Goal: Feedback & Contribution: Contribute content

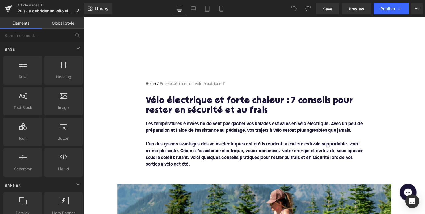
click at [197, 103] on h1 "Vélo électrique et forte chaleur : 7 conseils pour rester en sécurité et au fra…" at bounding box center [258, 108] width 222 height 20
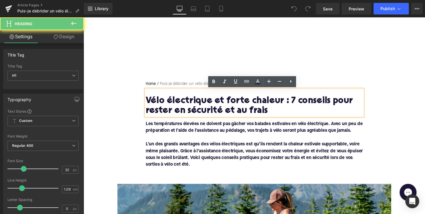
click at [197, 103] on h1 "Vélo électrique et forte chaleur : 7 conseils pour rester en sécurité et au fra…" at bounding box center [258, 108] width 222 height 20
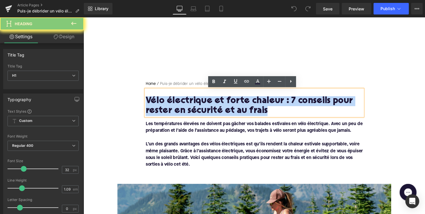
click at [197, 103] on h1 "Vélo électrique et forte chaleur : 7 conseils pour rester en sécurité et au fra…" at bounding box center [258, 108] width 222 height 20
paste div
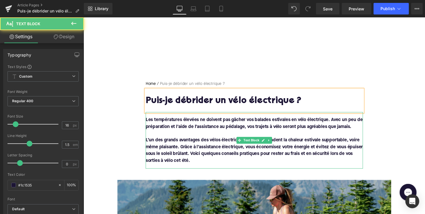
click at [203, 159] on font "L’un des grands avantages des vélos électriques est qu’ils rendent la chaleur e…" at bounding box center [258, 153] width 222 height 25
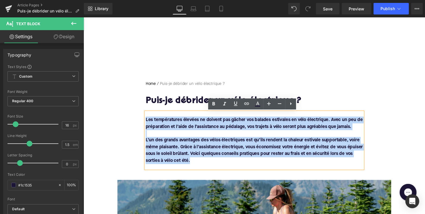
drag, startPoint x: 196, startPoint y: 164, endPoint x: 136, endPoint y: 119, distance: 75.2
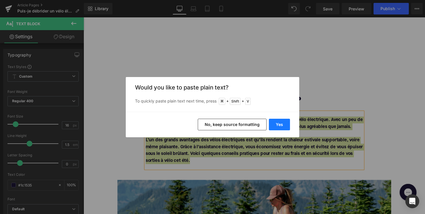
click at [285, 125] on button "Yes" at bounding box center [279, 124] width 21 height 12
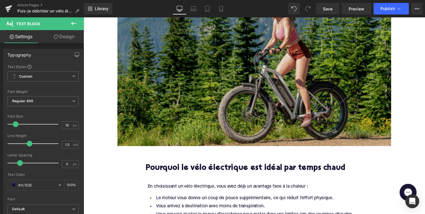
scroll to position [202, 0]
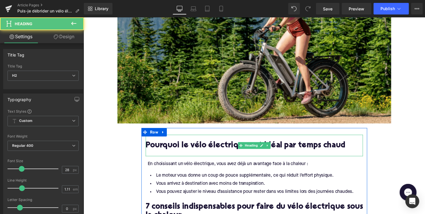
click at [195, 144] on h2 "Pourquoi le vélo électrique est idéal par temps chaud" at bounding box center [258, 148] width 222 height 9
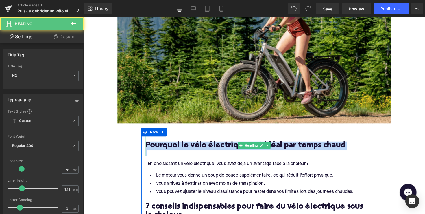
click at [195, 144] on h2 "Pourquoi le vélo électrique est idéal par temps chaud" at bounding box center [258, 148] width 222 height 9
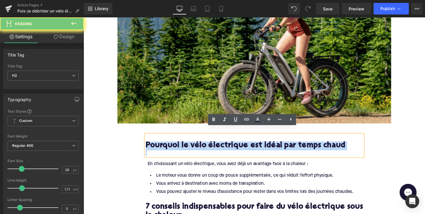
paste div
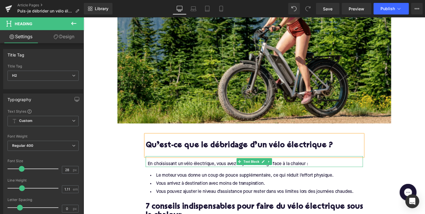
click at [264, 164] on div "En choisissant un vélo électrique, vous avez déjà un avantage face à la chaleur…" at bounding box center [259, 167] width 220 height 6
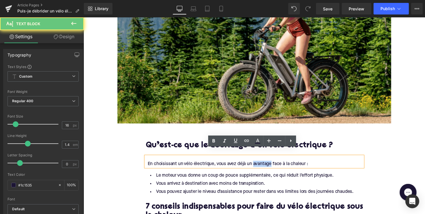
click at [264, 164] on div "En choisissant un vélo électrique, vous avez déjà un avantage face à la chaleur…" at bounding box center [259, 167] width 220 height 6
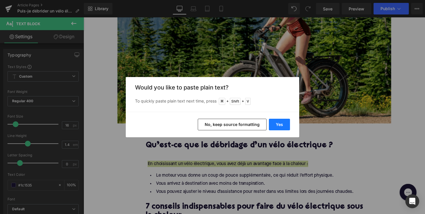
click at [273, 130] on button "Yes" at bounding box center [279, 124] width 21 height 12
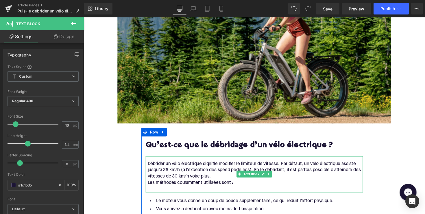
click at [219, 175] on div "Débrider un vélo électrique signifie modifier le limiteur de vitesse. Par défau…" at bounding box center [259, 173] width 220 height 19
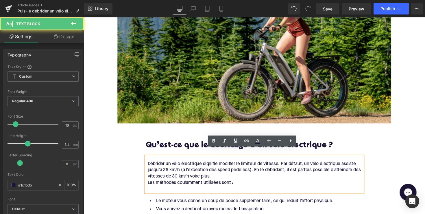
click at [149, 183] on div "Les méthodes couramment utilisées sont :" at bounding box center [259, 186] width 220 height 6
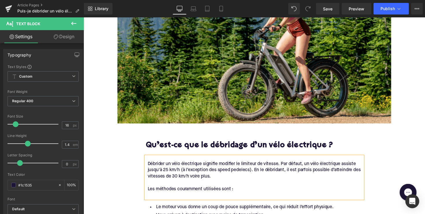
click at [154, 196] on div at bounding box center [259, 199] width 220 height 6
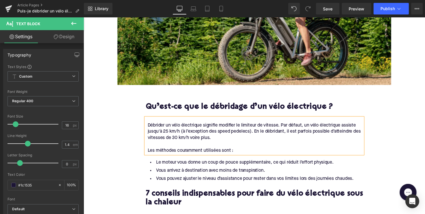
scroll to position [262, 0]
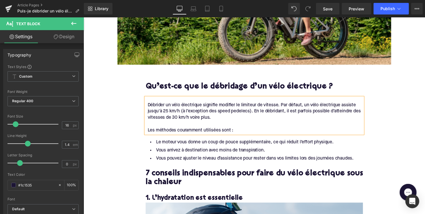
click at [231, 157] on li "Vous pouvez ajuster le niveau d’assistance pour rester dans vos limites lors de…" at bounding box center [258, 161] width 222 height 8
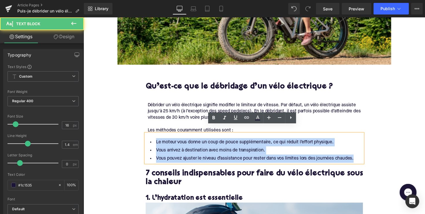
drag, startPoint x: 361, startPoint y: 155, endPoint x: 151, endPoint y: 135, distance: 211.0
click at [152, 141] on ul "Le moteur vous donne un coup de pouce supplémentaire, ce qui réduit l’effort ph…" at bounding box center [258, 153] width 222 height 25
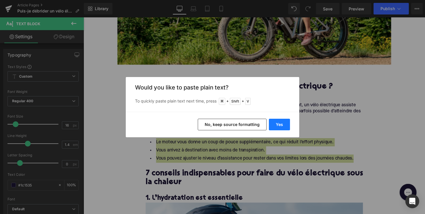
click at [271, 119] on button "Yes" at bounding box center [279, 124] width 21 height 12
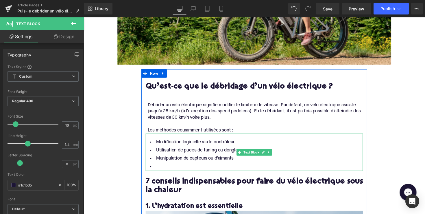
click at [195, 166] on li at bounding box center [258, 170] width 222 height 8
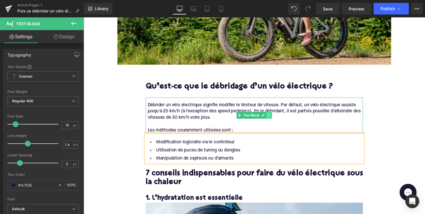
click at [273, 116] on icon at bounding box center [273, 117] width 3 height 3
click at [270, 116] on icon at bounding box center [270, 117] width 3 height 3
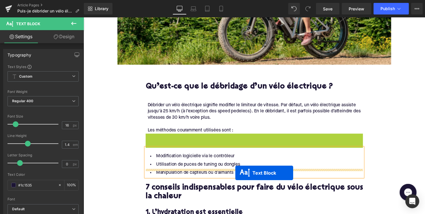
drag, startPoint x: 242, startPoint y: 146, endPoint x: 239, endPoint y: 176, distance: 30.4
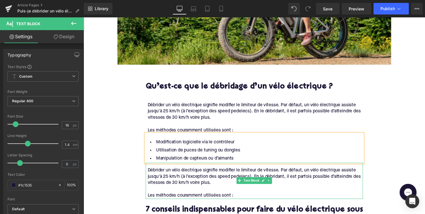
click at [191, 173] on div "Débrider un vélo électrique signifie modifier le limiteur de vitesse. Par défau…" at bounding box center [259, 179] width 220 height 19
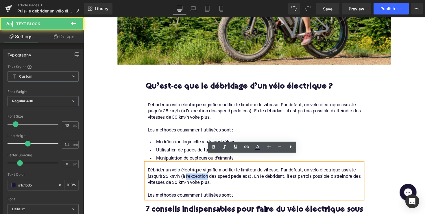
click at [191, 173] on div "Débrider un vélo électrique signifie modifier le limiteur de vitesse. Par défau…" at bounding box center [259, 179] width 220 height 19
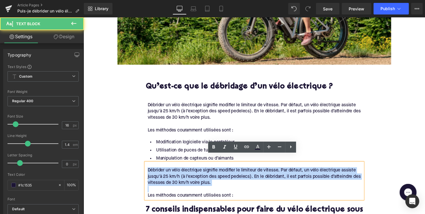
click at [191, 173] on div "Débrider un vélo électrique signifie modifier le limiteur de vitesse. Par défau…" at bounding box center [259, 179] width 220 height 19
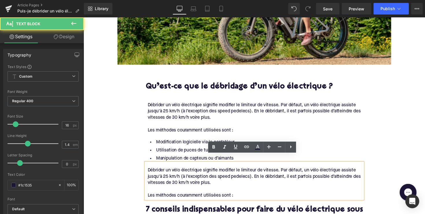
click at [250, 196] on div "Les méthodes couramment utilisées sont :" at bounding box center [259, 199] width 220 height 6
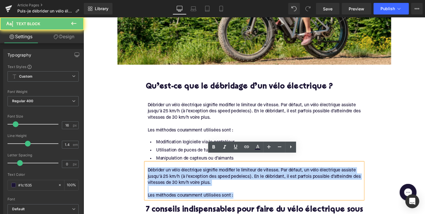
drag, startPoint x: 247, startPoint y: 192, endPoint x: 126, endPoint y: 166, distance: 123.4
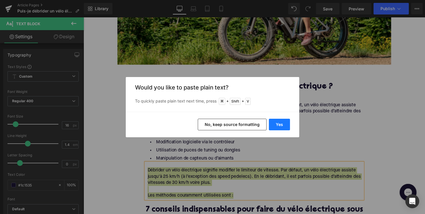
click at [280, 122] on button "Yes" at bounding box center [279, 124] width 21 height 12
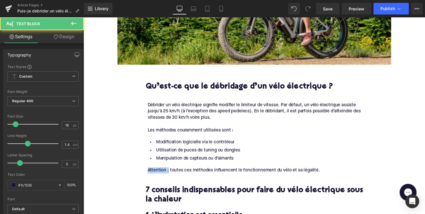
drag, startPoint x: 170, startPoint y: 167, endPoint x: 140, endPoint y: 167, distance: 30.0
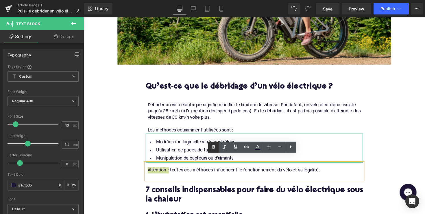
click at [214, 145] on icon at bounding box center [213, 146] width 3 height 3
click at [169, 149] on li "Utilisation de puces de tuning ou dongles" at bounding box center [258, 153] width 222 height 8
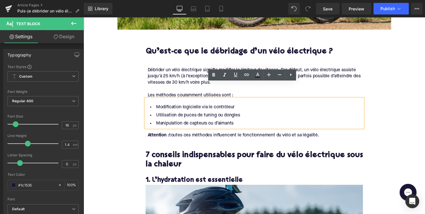
scroll to position [306, 0]
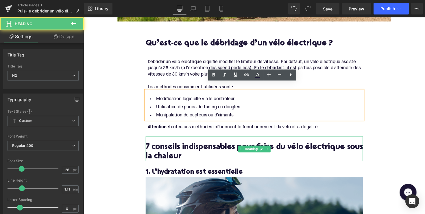
click at [167, 146] on h2 "7 conseils indispensables pour faire du vélo électrique sous la chaleur" at bounding box center [258, 155] width 222 height 18
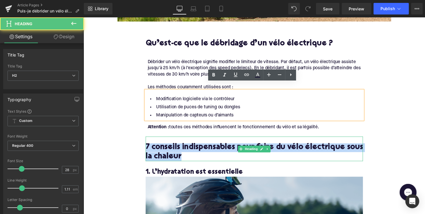
click at [167, 146] on h2 "7 conseils indispensables pour faire du vélo électrique sous la chaleur" at bounding box center [258, 155] width 222 height 18
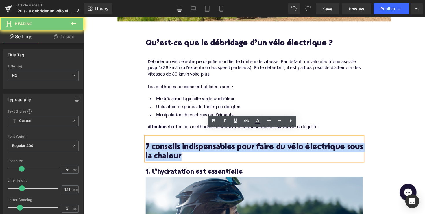
paste div
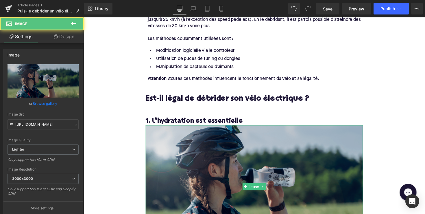
scroll to position [398, 0]
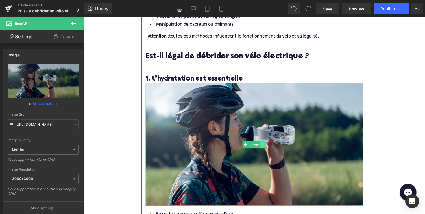
click at [266, 146] on icon at bounding box center [266, 147] width 1 height 2
click at [269, 145] on icon at bounding box center [270, 146] width 3 height 3
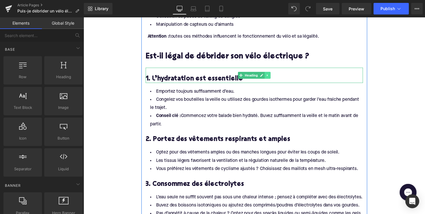
click at [270, 75] on icon at bounding box center [271, 76] width 3 height 3
click at [273, 75] on icon at bounding box center [274, 76] width 3 height 3
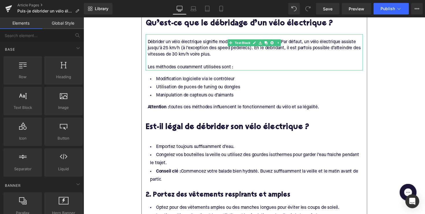
scroll to position [318, 0]
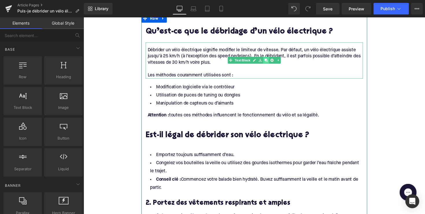
click at [269, 60] on icon at bounding box center [270, 61] width 3 height 3
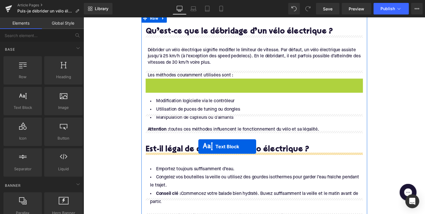
drag, startPoint x: 243, startPoint y: 90, endPoint x: 201, endPoint y: 151, distance: 73.5
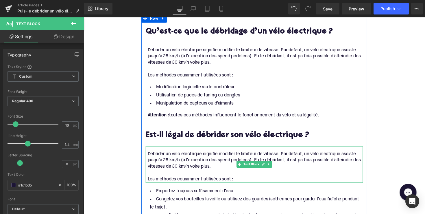
click at [240, 180] on div "Les méthodes couramment utilisées sont :" at bounding box center [259, 183] width 220 height 6
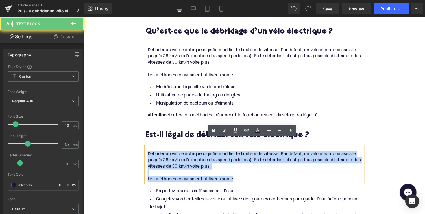
drag, startPoint x: 244, startPoint y: 174, endPoint x: 142, endPoint y: 141, distance: 108.1
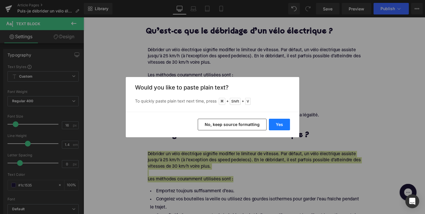
click at [283, 125] on button "Yes" at bounding box center [279, 124] width 21 height 12
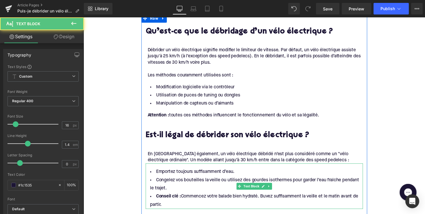
click at [187, 200] on li "Conseil clé : Commencez votre balade bien hydraté. Buvez suffisamment la veille…" at bounding box center [258, 204] width 222 height 17
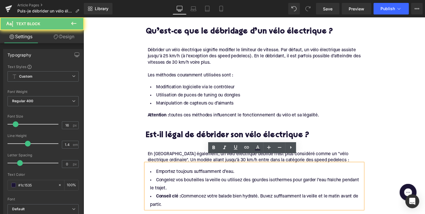
click at [178, 201] on li "Conseil clé : Commencez votre balade bien hydraté. Buvez suffisamment la veille…" at bounding box center [258, 204] width 222 height 17
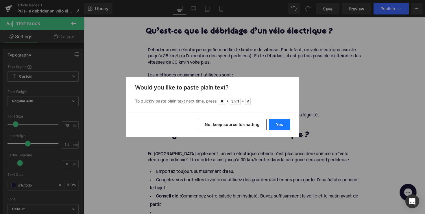
click at [275, 123] on button "Yes" at bounding box center [279, 124] width 21 height 12
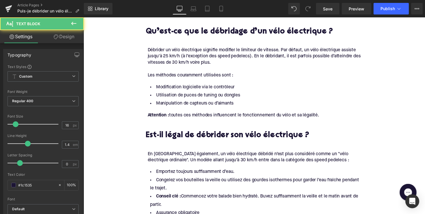
drag, startPoint x: 178, startPoint y: 202, endPoint x: 126, endPoint y: 164, distance: 64.7
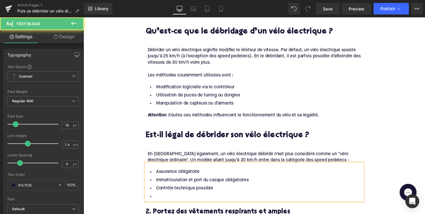
click at [160, 196] on li at bounding box center [258, 200] width 222 height 8
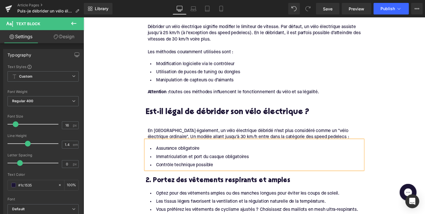
scroll to position [343, 0]
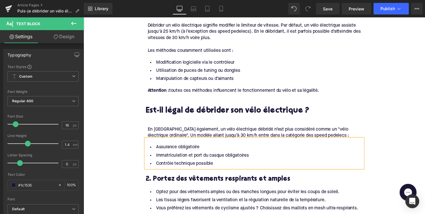
click at [227, 124] on div "En [GEOGRAPHIC_DATA] également, un vélo électrique débridé n’est plus considéré…" at bounding box center [258, 133] width 222 height 18
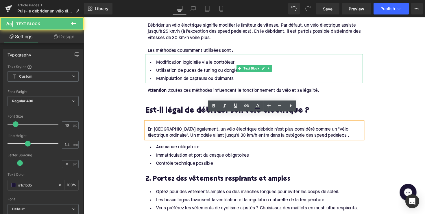
click at [288, 76] on li "Manipulation de capteurs ou d’aimants" at bounding box center [258, 80] width 222 height 8
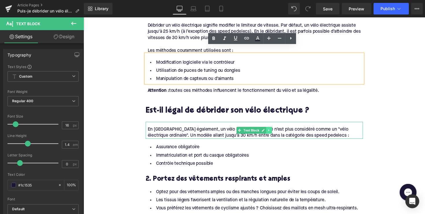
click at [274, 129] on link at bounding box center [273, 132] width 6 height 7
click at [269, 129] on link at bounding box center [271, 132] width 6 height 7
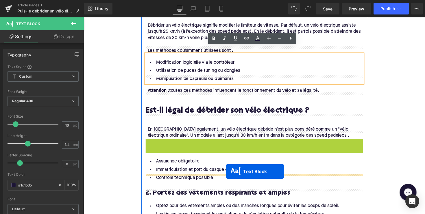
drag, startPoint x: 241, startPoint y: 142, endPoint x: 229, endPoint y: 175, distance: 35.0
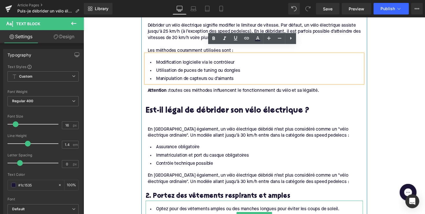
click at [205, 177] on div "En [GEOGRAPHIC_DATA] également, un vélo électrique débridé n’est plus considéré…" at bounding box center [259, 182] width 220 height 13
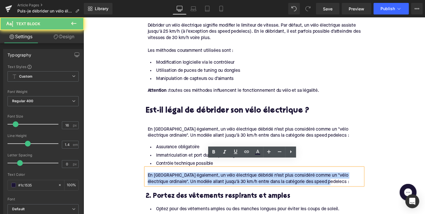
click at [205, 177] on div "En [GEOGRAPHIC_DATA] également, un vélo électrique débridé n’est plus considéré…" at bounding box center [259, 182] width 220 height 13
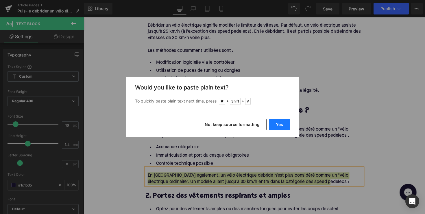
click at [277, 124] on button "Yes" at bounding box center [279, 124] width 21 height 12
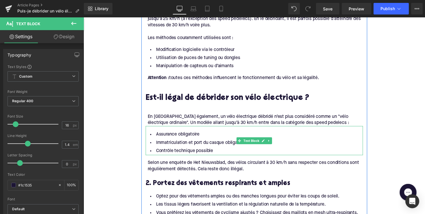
scroll to position [376, 0]
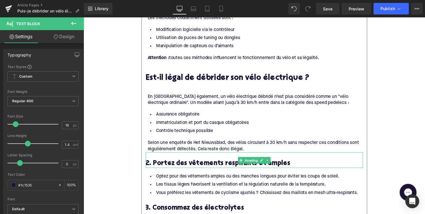
click at [232, 162] on h3 "2. Portez des vêtements respirants et amples" at bounding box center [258, 166] width 222 height 9
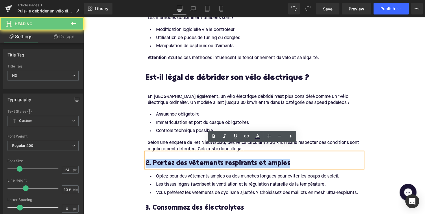
click at [232, 162] on h3 "2. Portez des vêtements respirants et amples" at bounding box center [258, 166] width 222 height 9
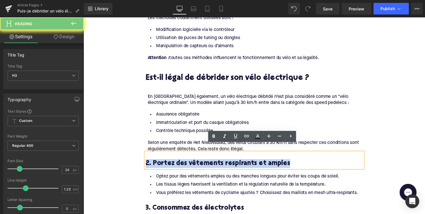
paste div
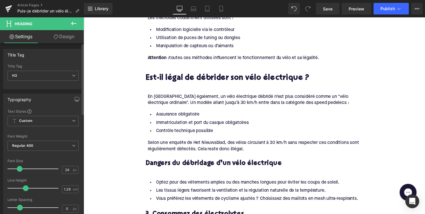
click at [43, 68] on div "Title Tag H3 H1 H2 H3 H4 H5 H6" at bounding box center [43, 75] width 71 height 23
click at [43, 74] on span "H3" at bounding box center [43, 75] width 71 height 10
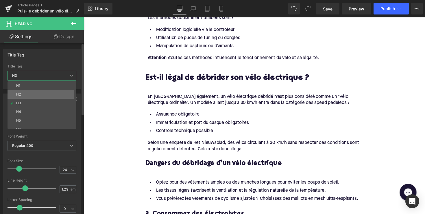
click at [38, 92] on li "H2" at bounding box center [43, 94] width 71 height 9
type input "28"
type input "1.11"
type input "100"
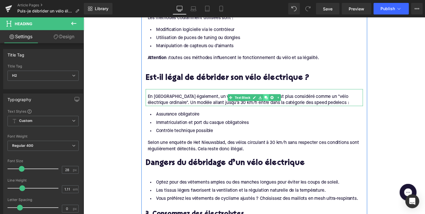
click at [271, 98] on icon at bounding box center [270, 99] width 3 height 3
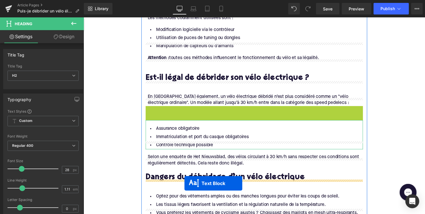
scroll to position [400, 0]
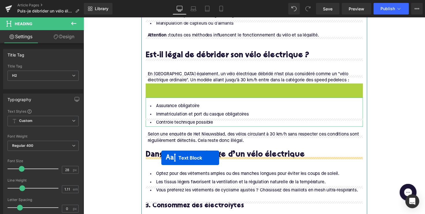
drag, startPoint x: 242, startPoint y: 109, endPoint x: 163, endPoint y: 161, distance: 94.0
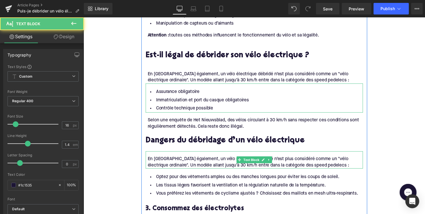
click at [149, 159] on div "En [GEOGRAPHIC_DATA] également, un vélo électrique débridé n’est plus considéré…" at bounding box center [259, 165] width 220 height 13
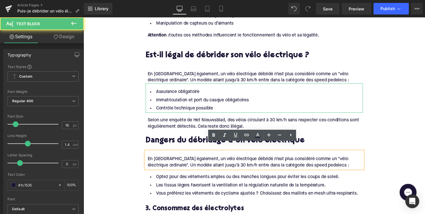
click at [147, 148] on div at bounding box center [258, 151] width 222 height 6
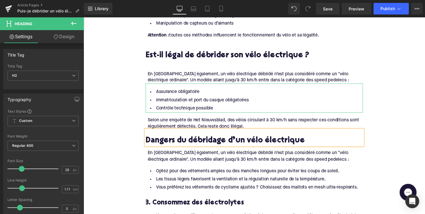
click at [212, 153] on div "En [GEOGRAPHIC_DATA] également, un vélo électrique débridé n’est plus considéré…" at bounding box center [259, 159] width 220 height 13
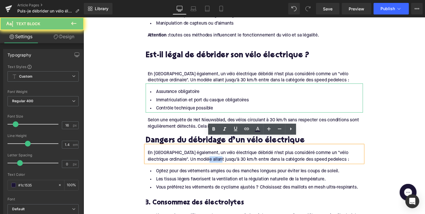
click at [212, 153] on div "En [GEOGRAPHIC_DATA] également, un vélo électrique débridé n’est plus considéré…" at bounding box center [259, 159] width 220 height 13
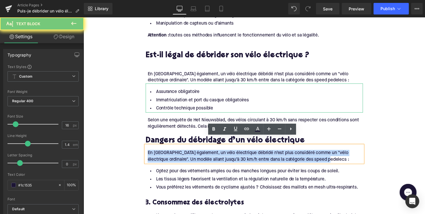
click at [212, 153] on div "En [GEOGRAPHIC_DATA] également, un vélo électrique débridé n’est plus considéré…" at bounding box center [259, 159] width 220 height 13
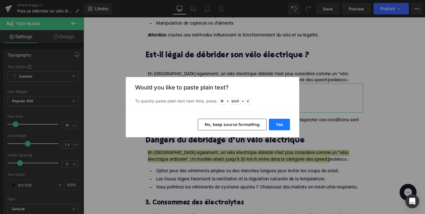
click at [274, 125] on button "Yes" at bounding box center [279, 124] width 21 height 12
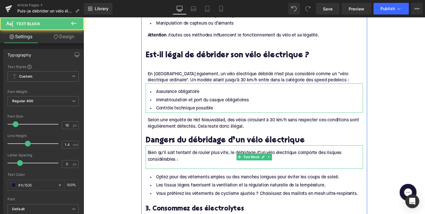
click at [168, 166] on div at bounding box center [259, 169] width 220 height 6
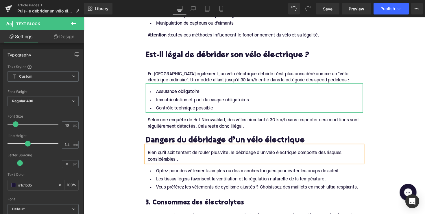
click at [254, 169] on div "Optez pour des vêtements amples ou des manches longues pour éviter les coups de…" at bounding box center [258, 181] width 222 height 30
click at [254, 170] on li "Optez pour des vêtements amples ou des manches longues pour éviter les coups de…" at bounding box center [258, 174] width 222 height 8
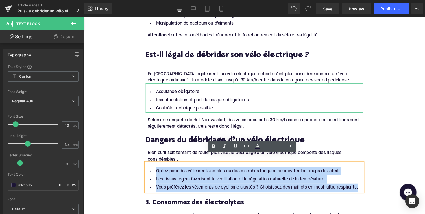
drag, startPoint x: 362, startPoint y: 182, endPoint x: 143, endPoint y: 161, distance: 219.9
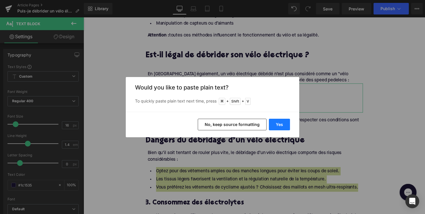
click at [281, 124] on button "Yes" at bounding box center [279, 124] width 21 height 12
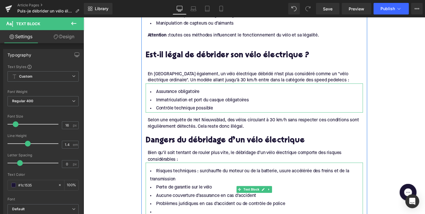
click at [185, 212] on li at bounding box center [258, 216] width 222 height 8
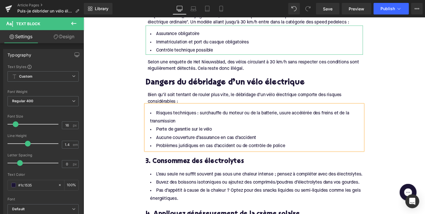
scroll to position [472, 0]
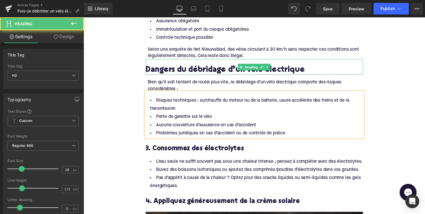
click at [189, 67] on h2 "Dangers du débridage d’un vélo électrique" at bounding box center [258, 71] width 222 height 9
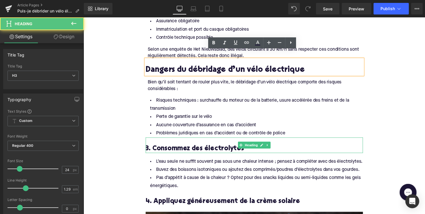
click at [211, 147] on h3 "3. Consommez des électrolytes" at bounding box center [258, 151] width 222 height 9
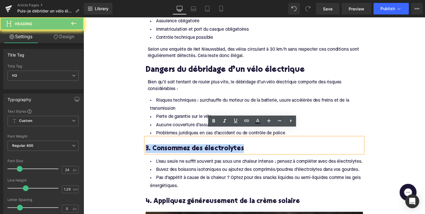
paste div
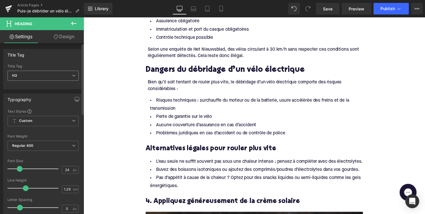
click at [24, 79] on span "H3" at bounding box center [43, 75] width 71 height 10
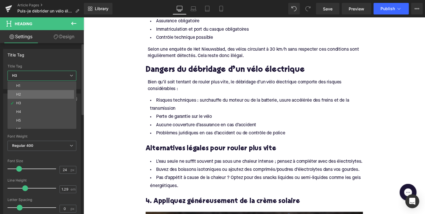
click at [35, 96] on li "H2" at bounding box center [43, 94] width 71 height 9
type input "28"
type input "1.11"
type input "100"
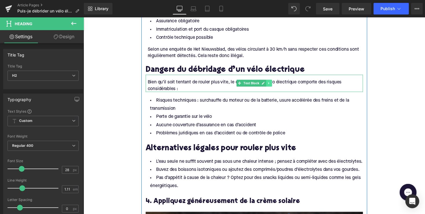
click at [273, 83] on icon at bounding box center [273, 84] width 3 height 3
click at [272, 81] on link at bounding box center [271, 84] width 6 height 7
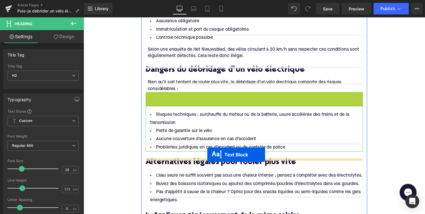
drag, startPoint x: 242, startPoint y: 94, endPoint x: 210, endPoint y: 158, distance: 70.8
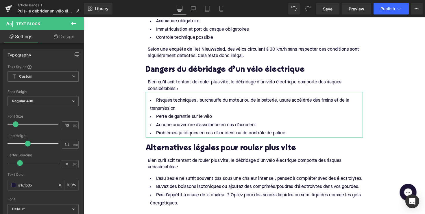
click at [170, 161] on div "Bien qu’il soit tentant de rouler plus vite, le débridage d’un vélo électrique …" at bounding box center [259, 167] width 220 height 13
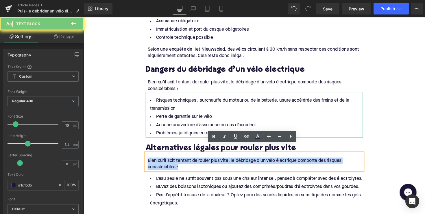
click at [170, 161] on div "Bien qu’il soit tentant de rouler plus vite, le débridage d’un vélo électrique …" at bounding box center [259, 167] width 220 height 13
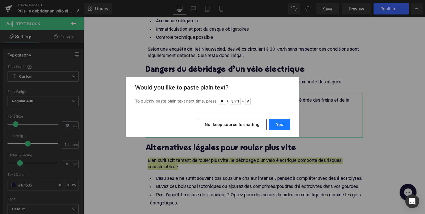
click at [276, 129] on button "Yes" at bounding box center [279, 124] width 21 height 12
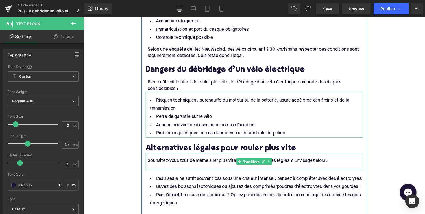
click at [172, 167] on div at bounding box center [259, 170] width 220 height 6
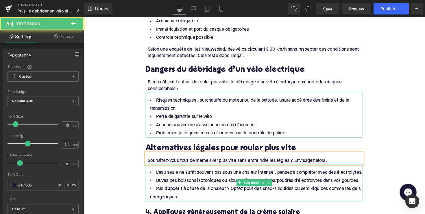
click at [182, 189] on li "Pas d’appétit à cause de la chaleur ? Optez pour des snacks liquides ou semi-li…" at bounding box center [258, 197] width 222 height 17
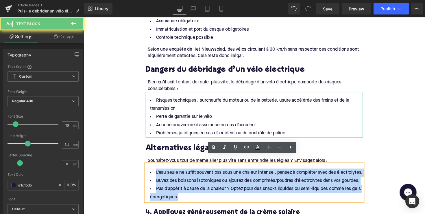
drag, startPoint x: 185, startPoint y: 190, endPoint x: 142, endPoint y: 164, distance: 51.2
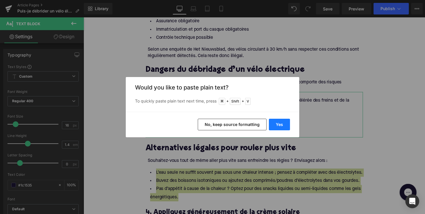
click at [286, 126] on button "Yes" at bounding box center [279, 124] width 21 height 12
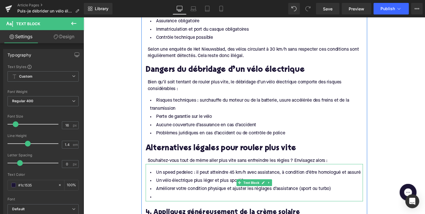
click at [180, 197] on li at bounding box center [258, 201] width 222 height 8
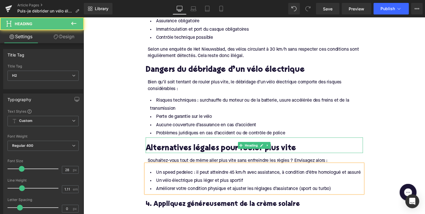
click at [167, 147] on h2 "Alternatives légales pour rouler plus vite" at bounding box center [258, 151] width 222 height 9
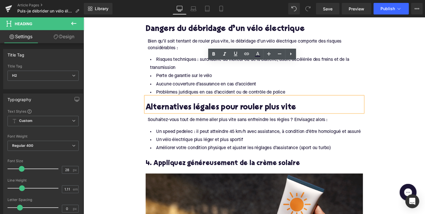
scroll to position [540, 0]
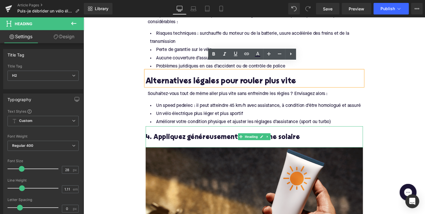
click at [182, 135] on h3 "4. Appliquez généreusement de la crème solaire" at bounding box center [258, 139] width 222 height 9
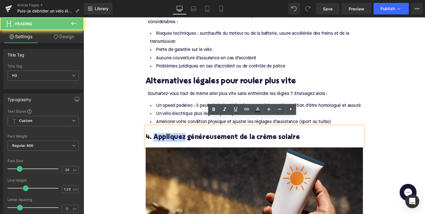
click at [182, 135] on h3 "4. Appliquez généreusement de la crème solaire" at bounding box center [258, 139] width 222 height 9
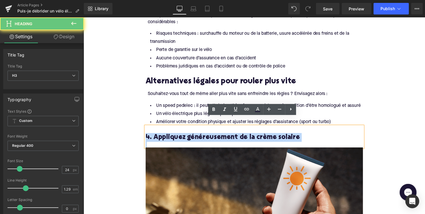
click at [182, 135] on h3 "4. Appliquez généreusement de la crème solaire" at bounding box center [258, 139] width 222 height 9
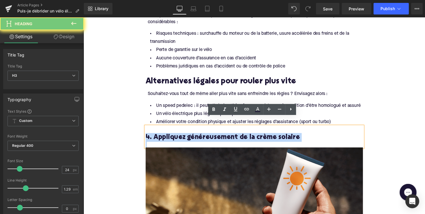
paste div
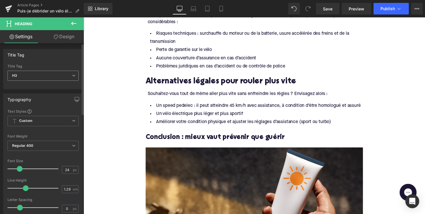
click at [47, 77] on span "H3" at bounding box center [43, 75] width 71 height 10
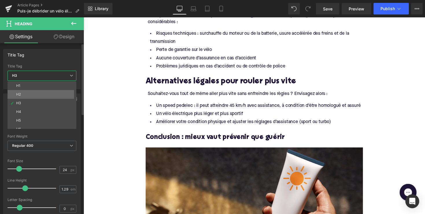
click at [47, 97] on li "H2" at bounding box center [43, 94] width 71 height 9
type input "28"
type input "1.11"
type input "100"
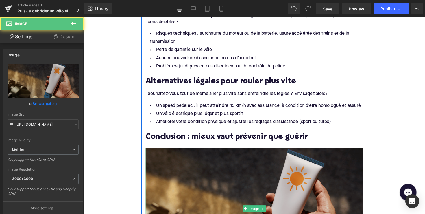
click at [229, 172] on img at bounding box center [258, 213] width 222 height 125
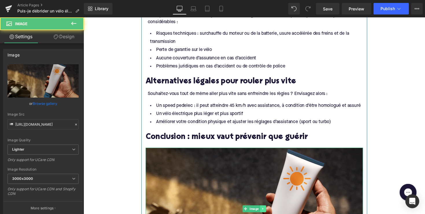
click at [269, 209] on link at bounding box center [267, 212] width 6 height 7
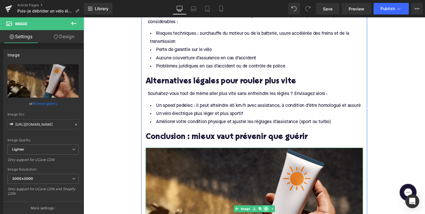
click at [267, 209] on link at bounding box center [270, 212] width 6 height 7
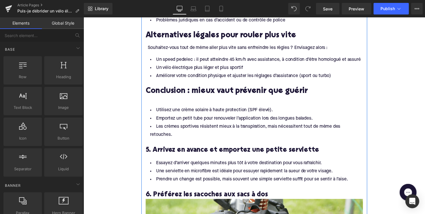
scroll to position [598, 0]
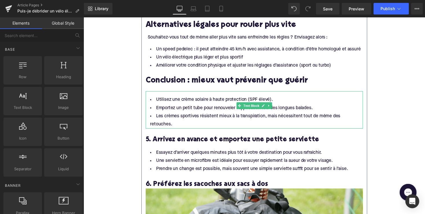
click at [199, 106] on li "Emportez un petit tube pour renouveler l’application lors des longues balades." at bounding box center [258, 110] width 222 height 8
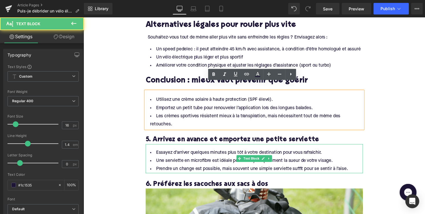
click at [257, 147] on div "Essayez d’arriver quelques minutes plus tôt à votre destination pour vous rafra…" at bounding box center [258, 162] width 222 height 30
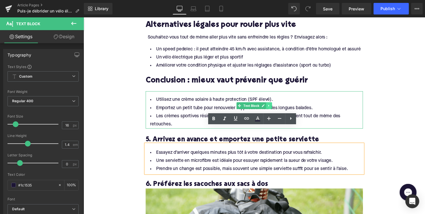
click at [270, 104] on link at bounding box center [273, 107] width 6 height 7
click at [275, 106] on icon at bounding box center [276, 107] width 3 height 3
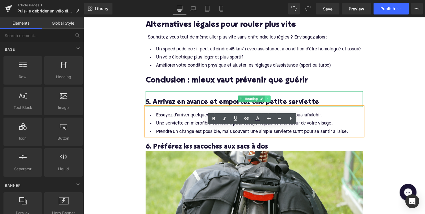
click at [272, 97] on link at bounding box center [272, 100] width 6 height 7
click at [273, 99] on icon at bounding box center [274, 100] width 3 height 3
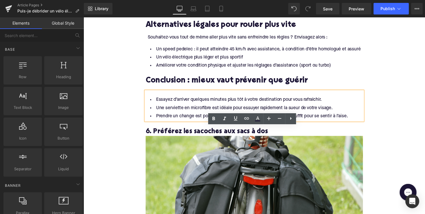
drag, startPoint x: 266, startPoint y: 55, endPoint x: 266, endPoint y: 80, distance: 24.6
click at [266, 62] on li "Améliorer votre condition physique et ajuster les réglages d’assistance (sport …" at bounding box center [258, 66] width 222 height 8
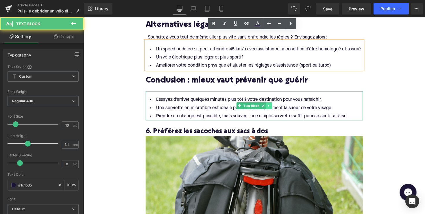
click at [272, 106] on icon at bounding box center [273, 107] width 3 height 3
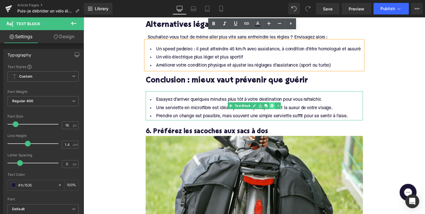
click at [275, 106] on icon at bounding box center [276, 107] width 3 height 3
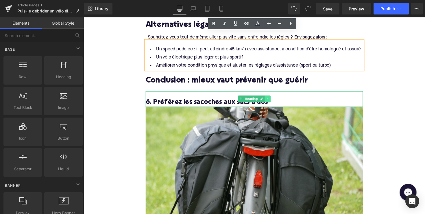
click at [272, 97] on link at bounding box center [272, 100] width 6 height 7
click at [273, 99] on icon at bounding box center [274, 100] width 3 height 3
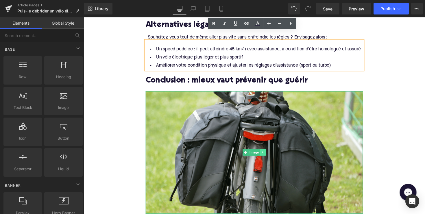
click at [267, 153] on icon at bounding box center [267, 154] width 3 height 3
click at [267, 152] on link at bounding box center [270, 155] width 6 height 7
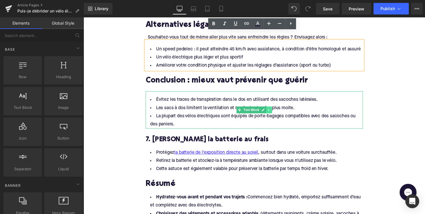
click at [275, 108] on link at bounding box center [273, 111] width 6 height 7
click at [275, 110] on icon at bounding box center [276, 111] width 3 height 3
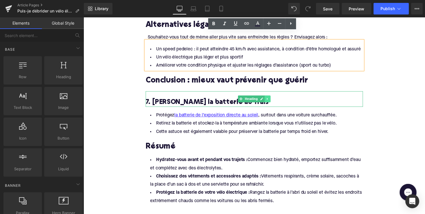
click at [270, 97] on link at bounding box center [272, 100] width 6 height 7
click at [273, 99] on icon at bounding box center [274, 100] width 3 height 3
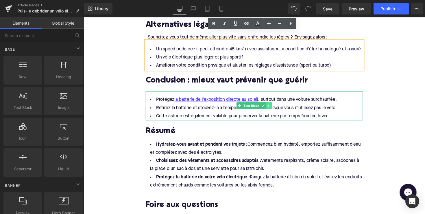
click at [275, 104] on link at bounding box center [273, 107] width 6 height 7
click at [274, 104] on link at bounding box center [276, 107] width 6 height 7
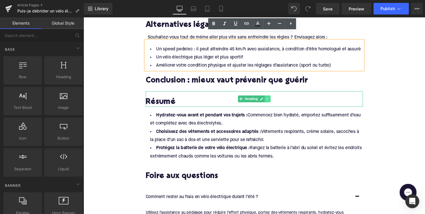
click at [270, 99] on icon at bounding box center [271, 100] width 3 height 3
click at [272, 97] on link at bounding box center [275, 100] width 6 height 7
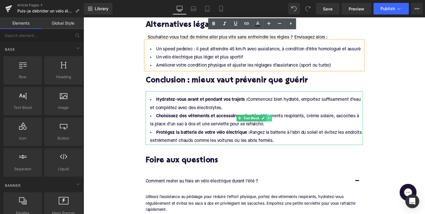
click at [274, 117] on link at bounding box center [273, 120] width 6 height 7
click at [275, 118] on icon at bounding box center [276, 119] width 3 height 3
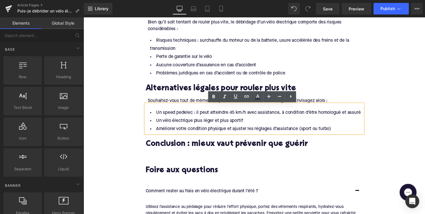
scroll to position [523, 0]
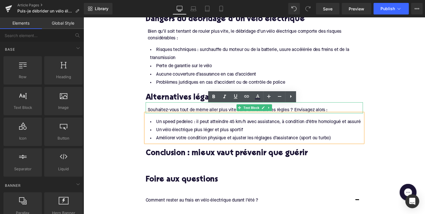
click at [200, 109] on div "Souhaitez-vous tout de même aller plus vite sans enfreindre les règles ? Envisa…" at bounding box center [259, 112] width 220 height 6
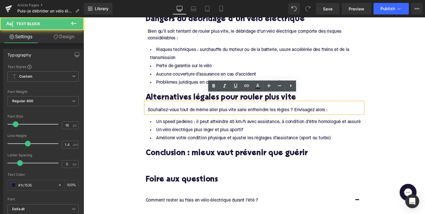
click at [221, 63] on li "Perte de garantie sur le vélo" at bounding box center [258, 67] width 222 height 8
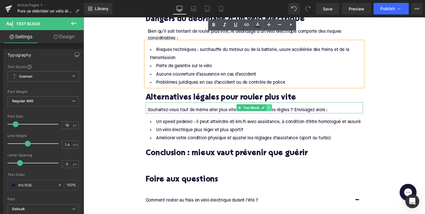
click at [272, 108] on icon at bounding box center [273, 109] width 3 height 3
click at [270, 108] on icon at bounding box center [270, 109] width 3 height 3
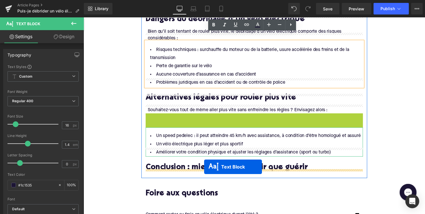
drag, startPoint x: 240, startPoint y: 111, endPoint x: 207, endPoint y: 170, distance: 67.4
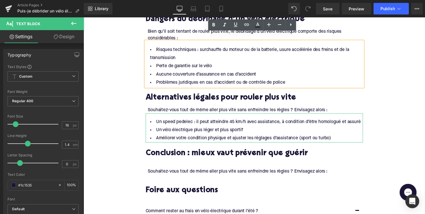
click at [210, 172] on div "Souhaitez-vous tout de même aller plus vite sans enfreindre les règles ? Envisa…" at bounding box center [259, 175] width 220 height 6
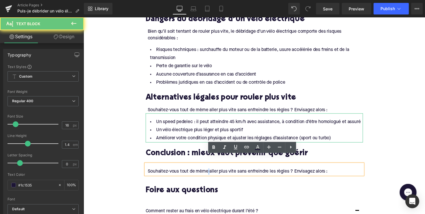
click at [210, 172] on div "Souhaitez-vous tout de même aller plus vite sans enfreindre les règles ? Envisa…" at bounding box center [259, 175] width 220 height 6
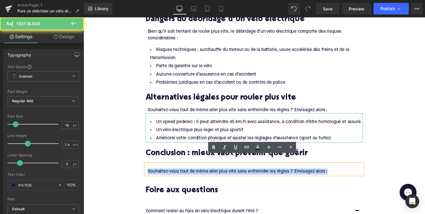
click at [210, 172] on div "Souhaitez-vous tout de même aller plus vite sans enfreindre les règles ? Envisa…" at bounding box center [259, 175] width 220 height 6
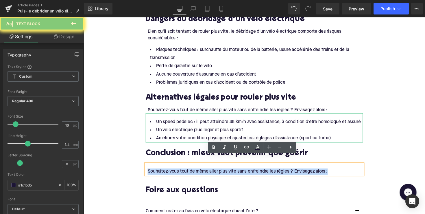
click at [210, 172] on div "Souhaitez-vous tout de même aller plus vite sans enfreindre les règles ? Envisa…" at bounding box center [259, 175] width 220 height 6
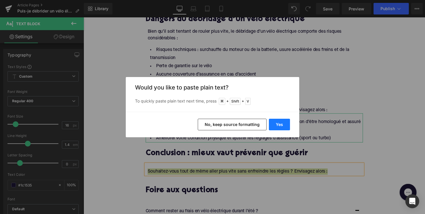
click at [276, 126] on button "Yes" at bounding box center [279, 124] width 21 height 12
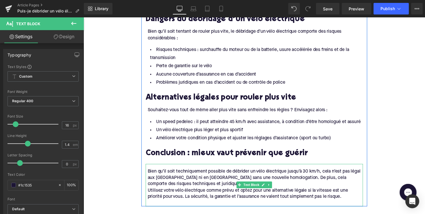
click at [149, 191] on div "Utilisez votre vélo électrique comme prévu et optez pour une alternative légale…" at bounding box center [259, 197] width 220 height 13
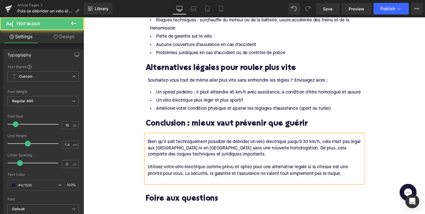
scroll to position [605, 0]
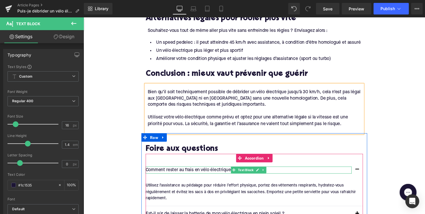
click at [185, 170] on p "Comment rester au frais en vélo électrique durant l’été ?" at bounding box center [252, 174] width 211 height 8
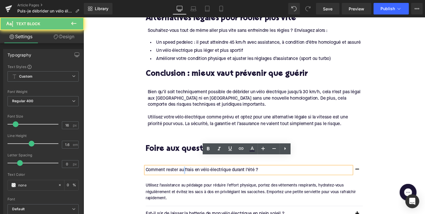
click at [185, 170] on p "Comment rester au frais en vélo électrique durant l’été ?" at bounding box center [252, 174] width 211 height 8
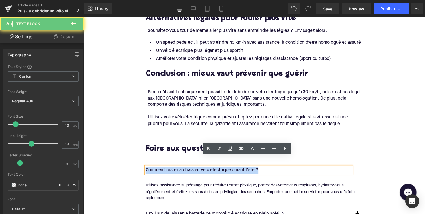
click at [185, 170] on p "Comment rester au frais en vélo électrique durant l’été ?" at bounding box center [252, 174] width 211 height 8
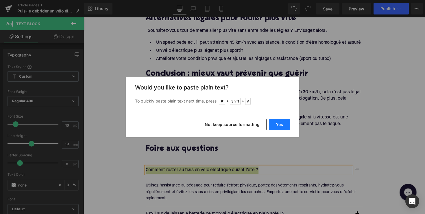
click at [277, 127] on button "Yes" at bounding box center [279, 124] width 21 height 12
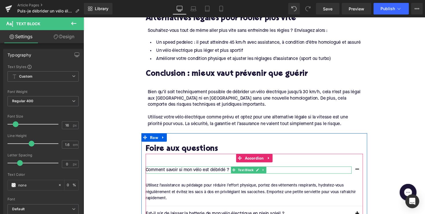
scroll to position [656, 0]
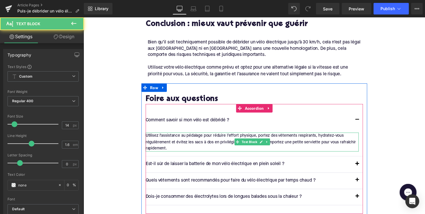
click at [170, 135] on div "Utilisez l’assistance au pédalage pour réduire l’effort physique, portez des vê…" at bounding box center [256, 144] width 218 height 19
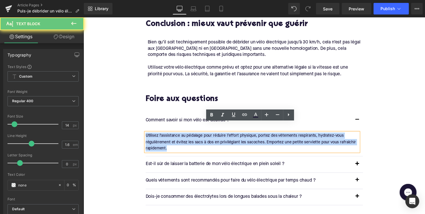
click at [170, 135] on div "Utilisez l’assistance au pédalage pour réduire l’effort physique, portez des vê…" at bounding box center [256, 144] width 218 height 19
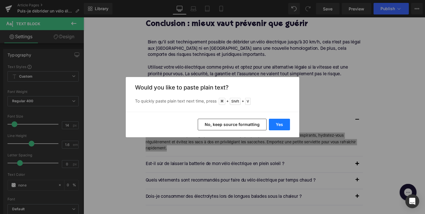
click at [276, 121] on button "Yes" at bounding box center [279, 124] width 21 height 12
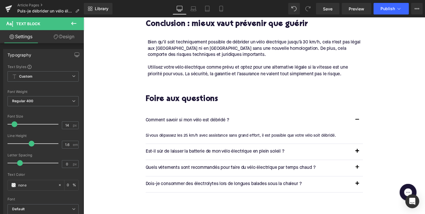
click at [187, 151] on p "Est-il sûr de laisser la batterie de mon vélo électrique en plein soleil ?" at bounding box center [252, 155] width 211 height 8
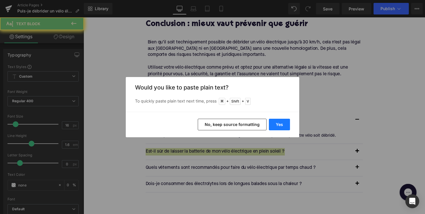
click at [280, 125] on button "Yes" at bounding box center [279, 124] width 21 height 12
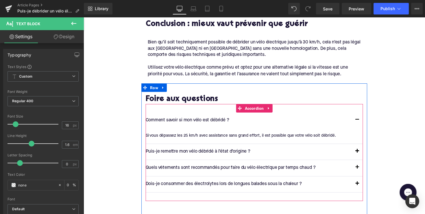
click at [363, 147] on button "button" at bounding box center [364, 155] width 12 height 16
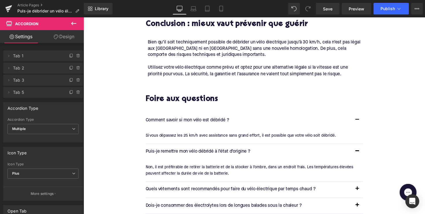
click at [192, 167] on div "Non, il est préférable de retirer la batterie et de la stocker à l’ombre, dans …" at bounding box center [256, 173] width 218 height 13
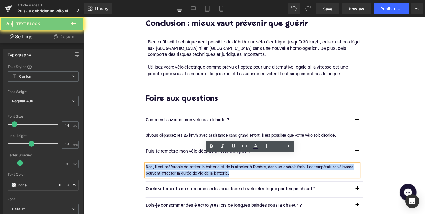
click at [192, 167] on div "Non, il est préférable de retirer la batterie et de la stocker à l’ombre, dans …" at bounding box center [256, 173] width 218 height 13
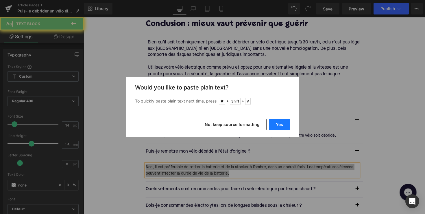
click at [276, 119] on button "Yes" at bounding box center [279, 124] width 21 height 12
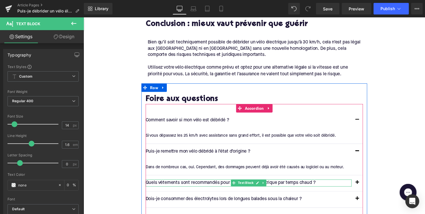
click at [194, 183] on p "Quels vêtements sont recommandés pour faire du vélo électrique par temps chaud ?" at bounding box center [252, 187] width 211 height 8
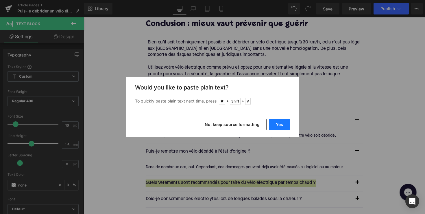
click at [277, 123] on button "Yes" at bounding box center [279, 124] width 21 height 12
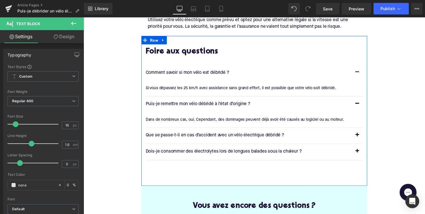
scroll to position [709, 0]
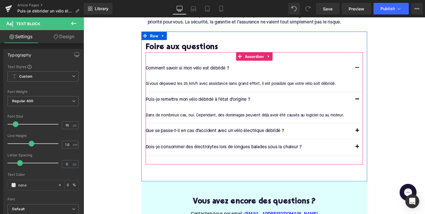
click at [361, 126] on button "button" at bounding box center [364, 134] width 12 height 16
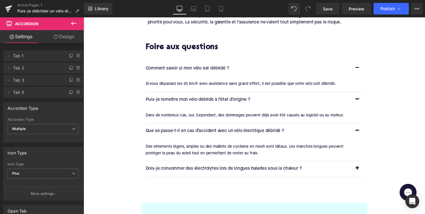
click at [170, 146] on div "Des vêtements légers, amples ou des maillots de cyclisme en mesh sont idéaux. L…" at bounding box center [256, 152] width 218 height 13
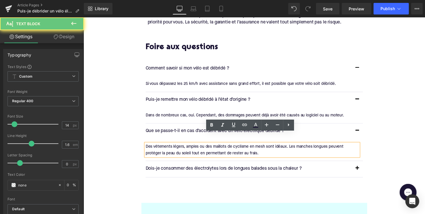
click at [170, 146] on div "Des vêtements légers, amples ou des maillots de cyclisme en mesh sont idéaux. L…" at bounding box center [256, 152] width 218 height 13
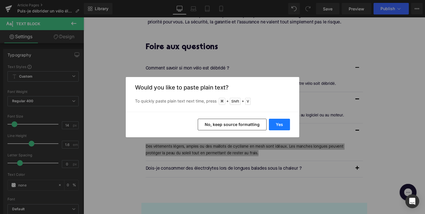
click at [278, 122] on button "Yes" at bounding box center [279, 124] width 21 height 12
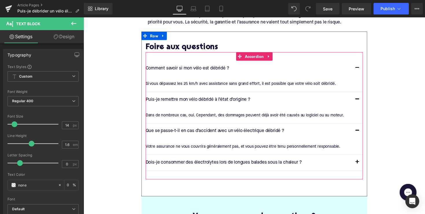
click at [221, 66] on div "Comment savoir si mon vélo est débridé ? Text Block" at bounding box center [258, 70] width 222 height 16
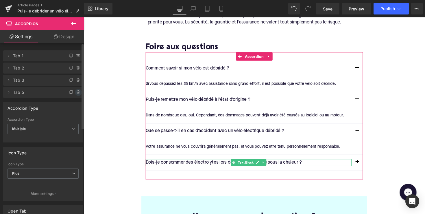
click at [77, 92] on icon at bounding box center [78, 92] width 5 height 5
click at [74, 94] on button "Delete" at bounding box center [72, 93] width 18 height 8
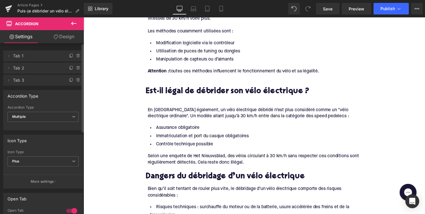
scroll to position [370, 0]
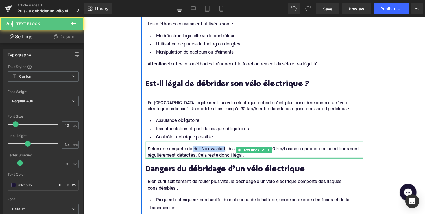
drag, startPoint x: 195, startPoint y: 144, endPoint x: 227, endPoint y: 144, distance: 32.1
click at [227, 149] on div "Selon une enquête de Het Nieuwsblad, des vélos circulant à 30 km/h sans respect…" at bounding box center [259, 155] width 220 height 13
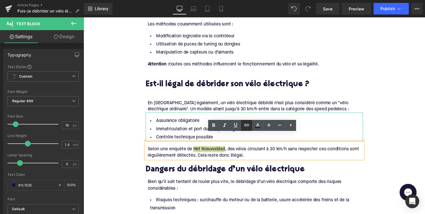
click at [245, 124] on icon at bounding box center [246, 124] width 7 height 7
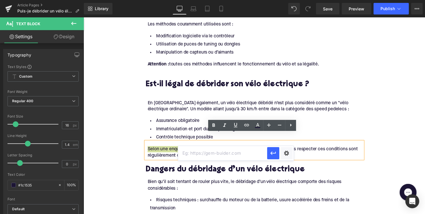
click at [214, 153] on input "text" at bounding box center [222, 153] width 89 height 14
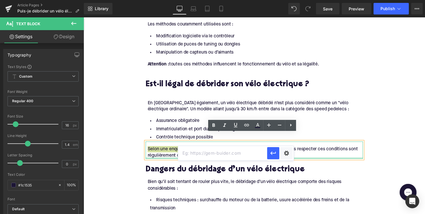
paste input "[URL][DOMAIN_NAME]"
type input "[URL][DOMAIN_NAME]"
click at [274, 154] on icon "button" at bounding box center [273, 152] width 7 height 7
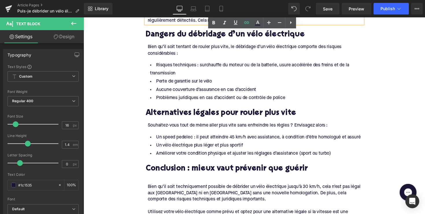
scroll to position [508, 0]
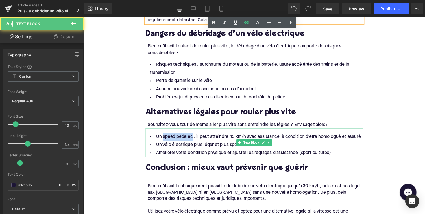
drag, startPoint x: 192, startPoint y: 131, endPoint x: 163, endPoint y: 130, distance: 29.5
click at [163, 135] on li "Un speed pedelec : il peut atteindre 45 km/h avec assistance, à condition d’êtr…" at bounding box center [258, 139] width 222 height 8
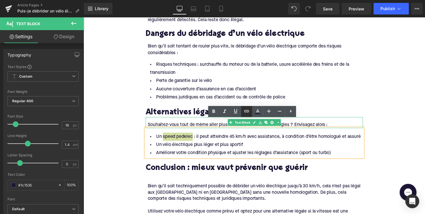
click at [245, 107] on link at bounding box center [246, 111] width 11 height 11
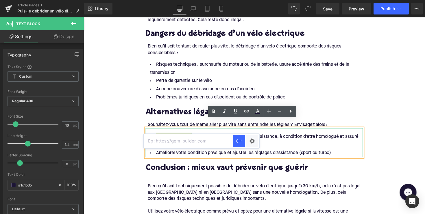
click at [201, 146] on input "text" at bounding box center [188, 140] width 89 height 14
paste input "[URL][DOMAIN_NAME]"
drag, startPoint x: 236, startPoint y: 138, endPoint x: 119, endPoint y: 194, distance: 129.9
click at [236, 138] on icon "button" at bounding box center [238, 140] width 7 height 7
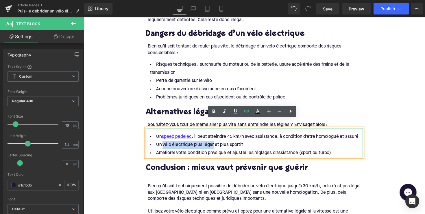
drag, startPoint x: 214, startPoint y: 139, endPoint x: 296, endPoint y: 127, distance: 82.7
click at [162, 144] on li "Un vélo électrique plus léger et plus sportif" at bounding box center [258, 148] width 222 height 8
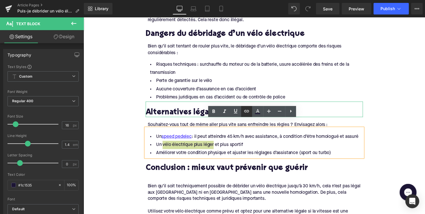
click at [249, 111] on icon at bounding box center [246, 110] width 7 height 7
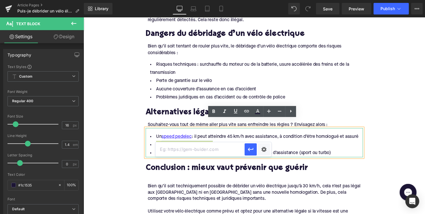
click at [228, 147] on input "text" at bounding box center [199, 149] width 89 height 14
paste input "[URL][DOMAIN_NAME]"
type input "[URL][DOMAIN_NAME]"
click at [248, 149] on icon "button" at bounding box center [250, 148] width 5 height 3
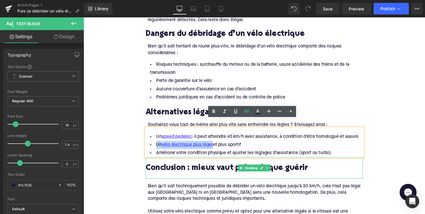
click at [214, 167] on h2 "Conclusion : mieux vaut prévenir que guérir" at bounding box center [258, 171] width 222 height 9
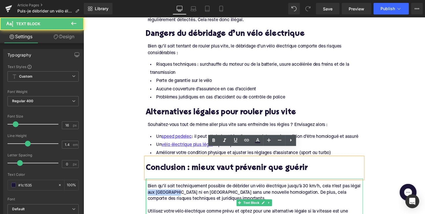
drag, startPoint x: 178, startPoint y: 188, endPoint x: 146, endPoint y: 188, distance: 32.1
click at [147, 188] on div "Bien qu’il soit techniquement possible de débrider un vélo électrique jusqu’à 3…" at bounding box center [258, 207] width 222 height 50
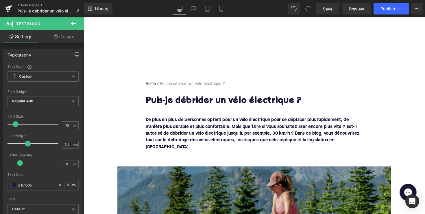
scroll to position [60, 0]
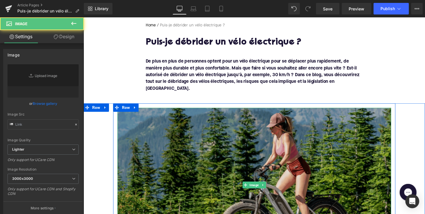
type input "[URL][DOMAIN_NAME]"
click at [269, 150] on img at bounding box center [258, 189] width 280 height 158
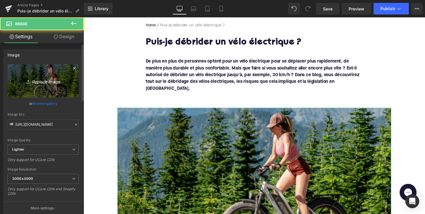
click at [38, 67] on link "Replace Image" at bounding box center [43, 80] width 71 height 33
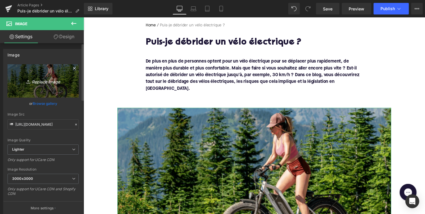
type input "C:\fakepath\Ontwerp zonder titel-31.avif"
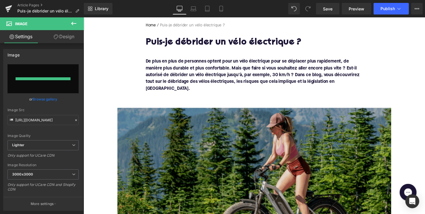
type input "[URL][DOMAIN_NAME]"
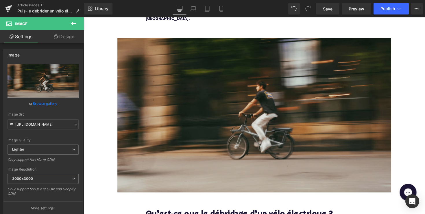
scroll to position [144, 0]
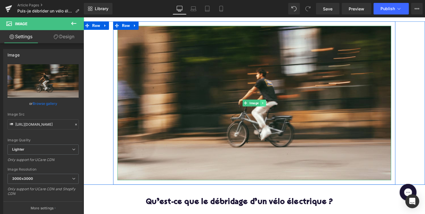
click at [266, 101] on link at bounding box center [267, 104] width 6 height 7
click at [263, 103] on icon at bounding box center [264, 104] width 3 height 3
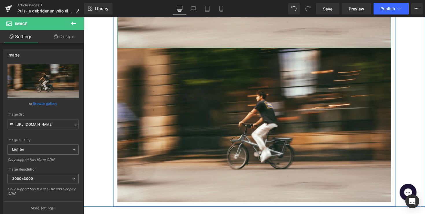
scroll to position [279, 0]
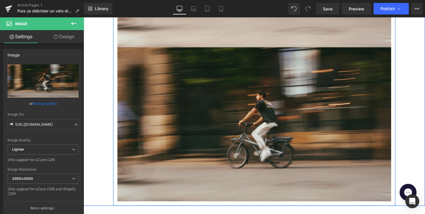
click at [252, 137] on img at bounding box center [258, 127] width 280 height 158
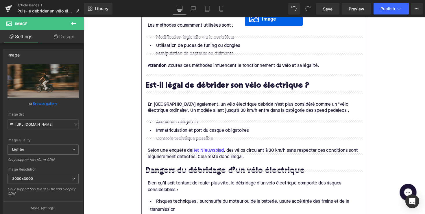
scroll to position [429, 0]
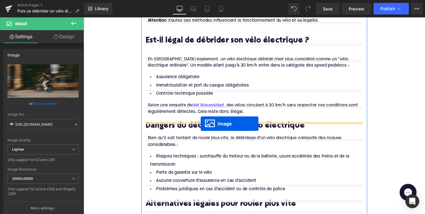
drag, startPoint x: 249, startPoint y: 119, endPoint x: 203, endPoint y: 126, distance: 45.9
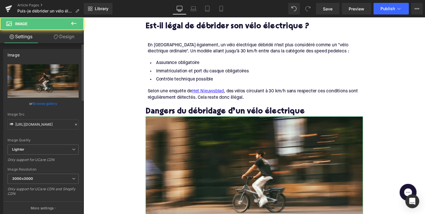
click at [16, 64] on div "Image [URL][DOMAIN_NAME] Replace Image Upload image or Browse gallery Image Src…" at bounding box center [43, 132] width 80 height 166
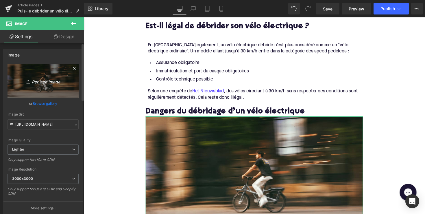
click at [36, 81] on icon "Replace Image" at bounding box center [43, 80] width 46 height 7
type input "C:\fakepath\Ontwerp zonder titel-32.avif"
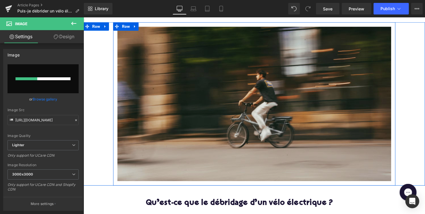
scroll to position [71, 0]
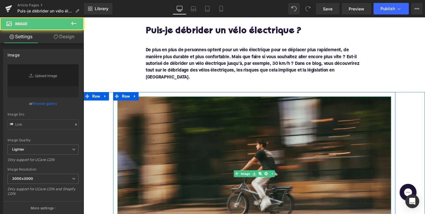
type input "[URL][DOMAIN_NAME]"
click at [259, 137] on img at bounding box center [258, 177] width 280 height 158
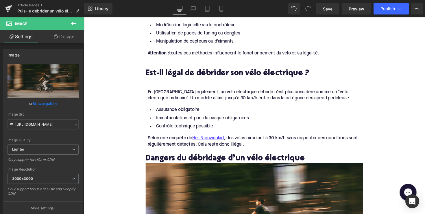
scroll to position [448, 0]
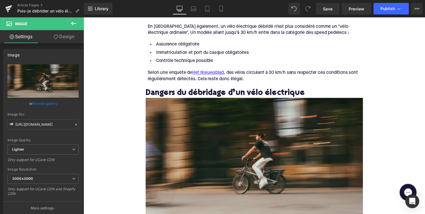
click at [230, 140] on img at bounding box center [258, 162] width 222 height 125
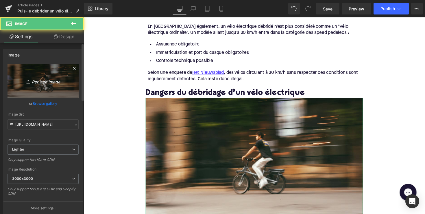
click at [62, 92] on link "Replace Image" at bounding box center [43, 80] width 71 height 33
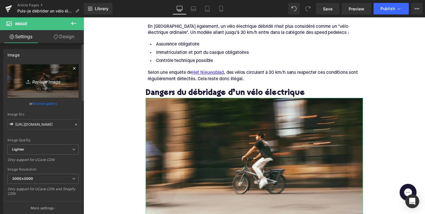
type input "C:\fakepath\Ontwerp zonder titel-32.avif"
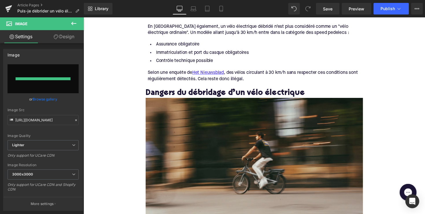
type input "[URL][DOMAIN_NAME]"
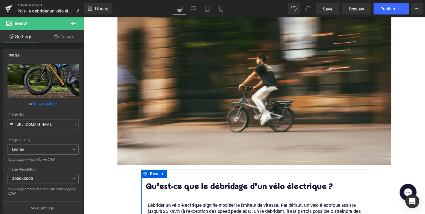
scroll to position [126, 0]
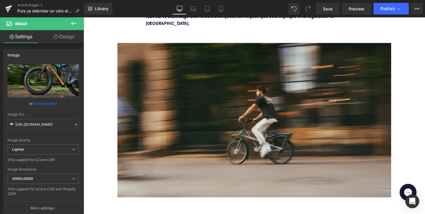
click at [253, 158] on img at bounding box center [258, 123] width 280 height 158
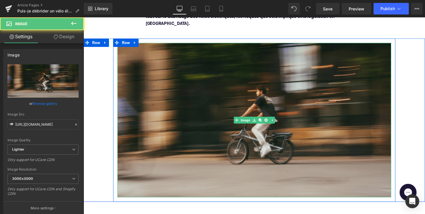
click at [174, 140] on img at bounding box center [258, 123] width 280 height 158
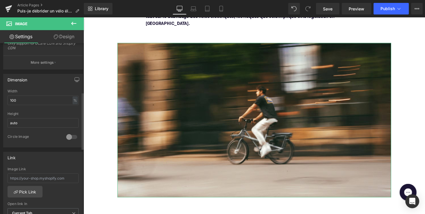
scroll to position [242, 0]
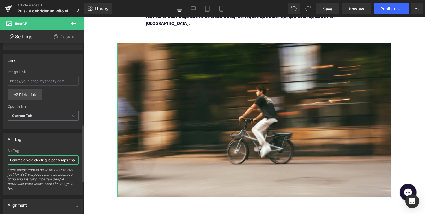
click at [42, 161] on input "Femme à vélo électrique par temps chaud" at bounding box center [43, 160] width 71 height 10
paste input "homme sur un vélo électrique débridé"
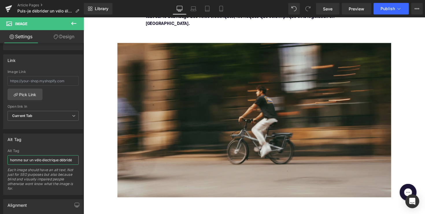
type input "homme sur un vélo électrique débridé"
click at [120, 134] on img at bounding box center [258, 123] width 280 height 158
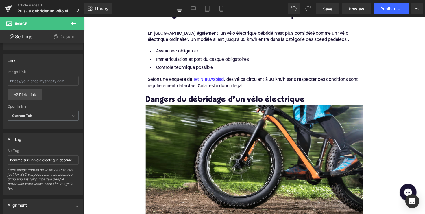
scroll to position [480, 0]
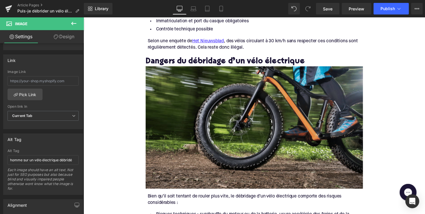
click at [176, 117] on img at bounding box center [258, 129] width 222 height 125
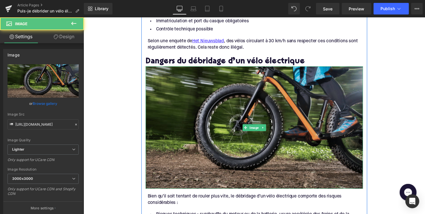
click at [227, 151] on img at bounding box center [258, 129] width 222 height 125
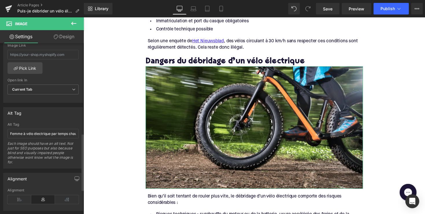
scroll to position [268, 0]
click at [38, 135] on input "Femme à vélo électrique par temps chaud" at bounding box center [43, 134] width 71 height 10
paste input "vélo électrique rapide"
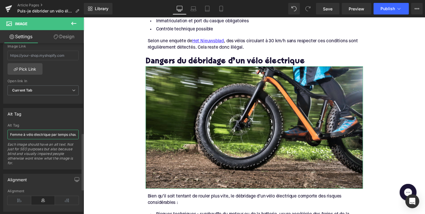
type input "vélo électrique rapide"
click at [106, 135] on div "Home / Puis-je débrider un vélo électrique ? Breadcrumbs Puis-je débrider un vé…" at bounding box center [258, 128] width 350 height 1085
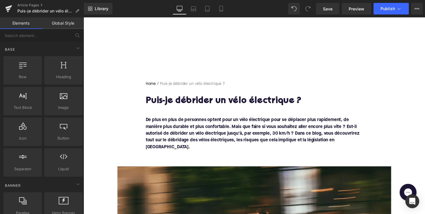
scroll to position [0, 0]
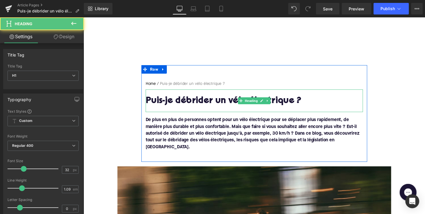
click at [189, 109] on div at bounding box center [258, 111] width 222 height 6
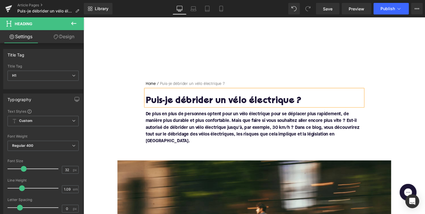
click at [207, 125] on font "De plus en plus de personnes optent pour un vélo électrique pour se déplacer pl…" at bounding box center [256, 130] width 219 height 32
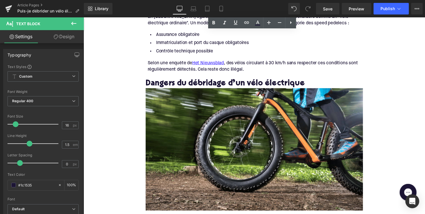
scroll to position [463, 0]
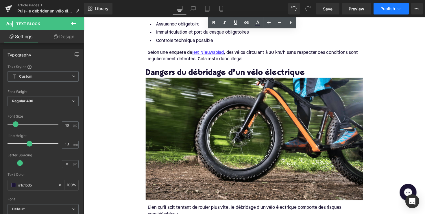
click at [383, 4] on button "Publish" at bounding box center [390, 9] width 35 height 12
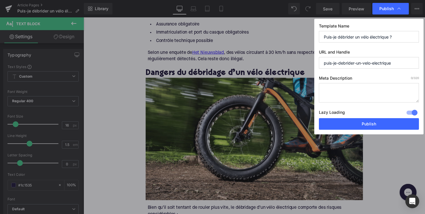
click at [346, 89] on textarea at bounding box center [369, 92] width 100 height 19
paste textarea "Tout sur le débridage d’un vélo électrique : légalité en [GEOGRAPHIC_DATA], ris…"
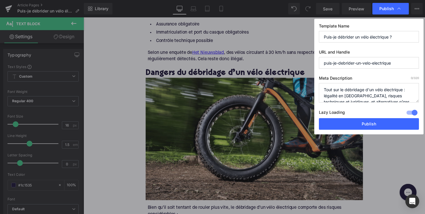
scroll to position [12, 0]
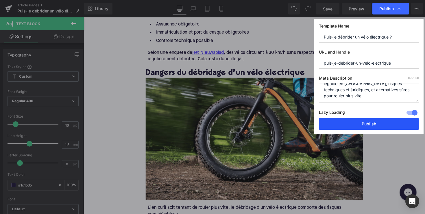
type textarea "Tout sur le débridage d’un vélo électrique : légalité en [GEOGRAPHIC_DATA], ris…"
click at [361, 125] on button "Publish" at bounding box center [369, 124] width 100 height 12
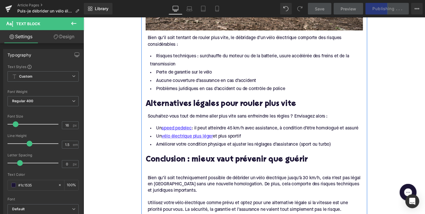
scroll to position [638, 0]
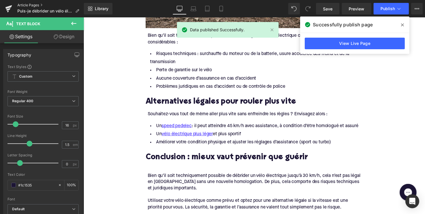
click at [31, 5] on link "Article Pages" at bounding box center [50, 5] width 66 height 5
